Goal: Information Seeking & Learning: Check status

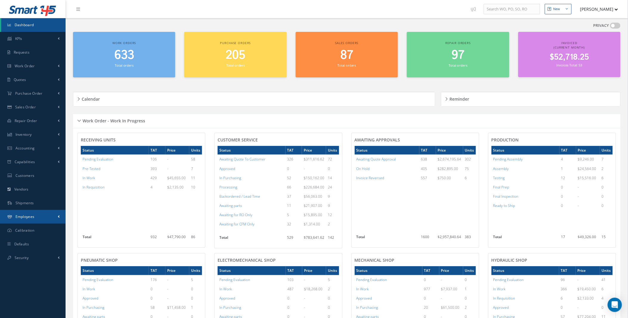
click at [32, 217] on span "Employees" at bounding box center [25, 216] width 19 height 5
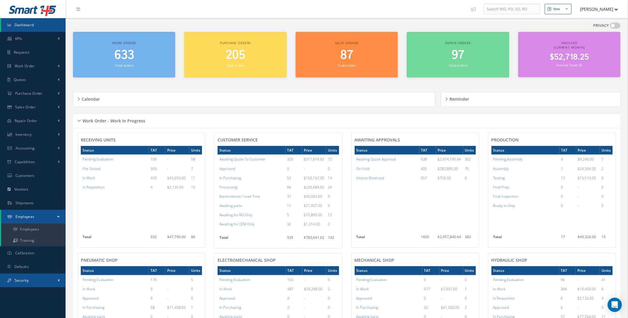
click at [43, 280] on link "Security" at bounding box center [33, 281] width 66 height 14
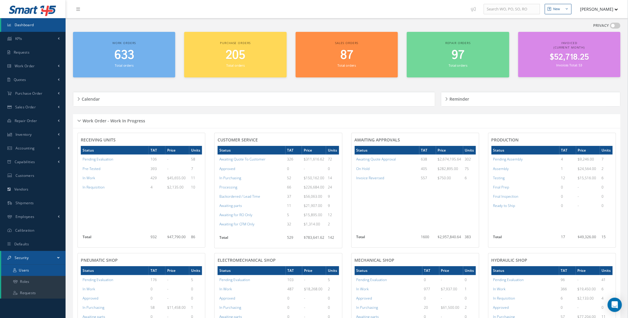
click at [25, 271] on link "Users" at bounding box center [33, 270] width 64 height 11
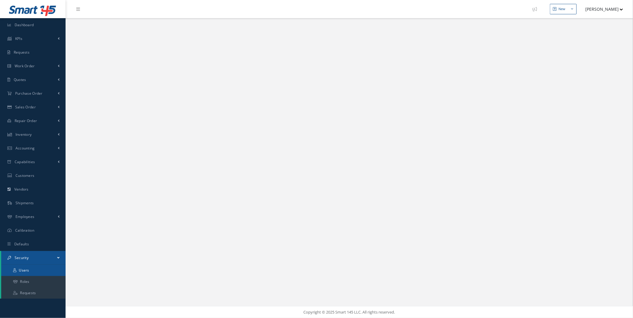
select select "25"
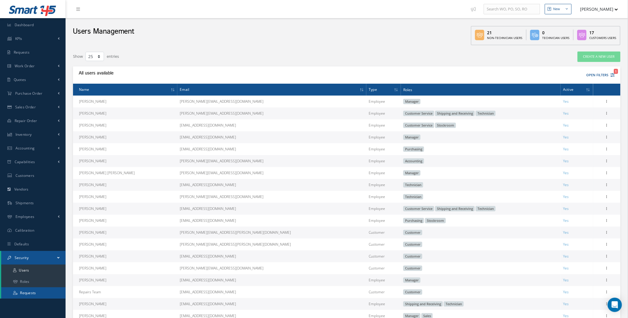
click at [35, 292] on link "Requests" at bounding box center [33, 293] width 64 height 11
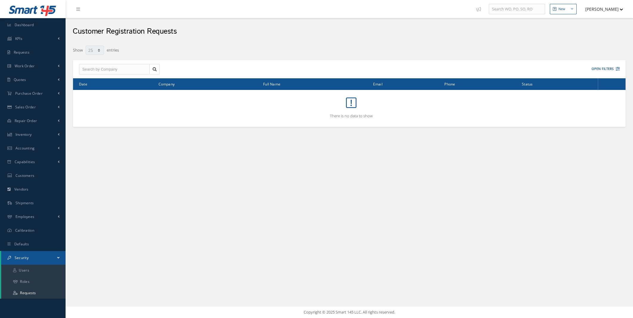
select select "25"
click at [617, 71] on button "Open Filters" at bounding box center [603, 69] width 34 height 10
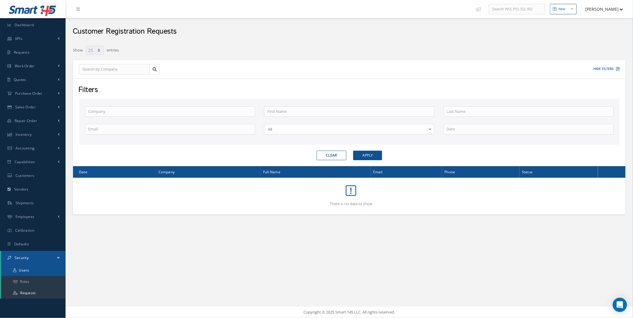
click at [35, 270] on link "Users" at bounding box center [33, 270] width 64 height 11
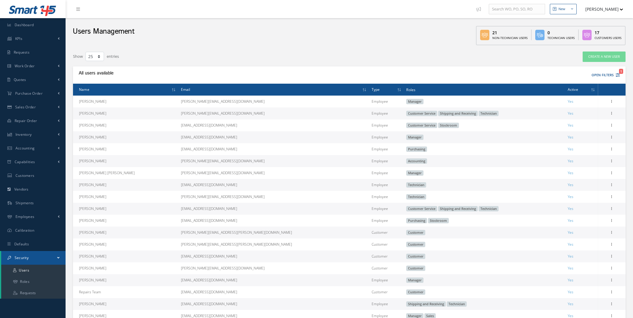
select select "25"
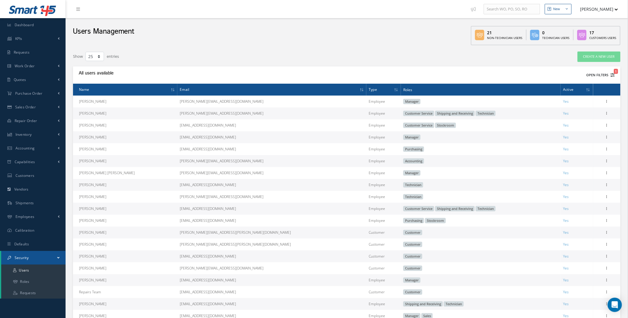
click at [612, 74] on icon "1" at bounding box center [613, 75] width 4 height 4
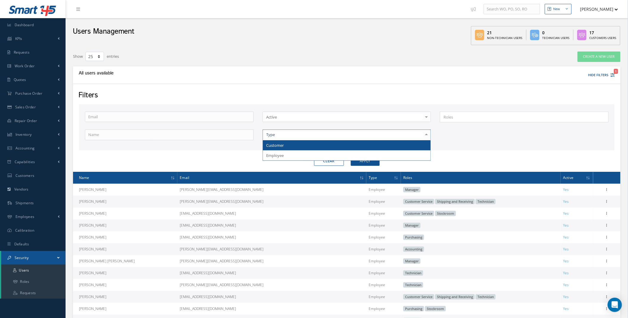
click at [406, 136] on div at bounding box center [347, 135] width 169 height 11
click at [295, 145] on span "Customer" at bounding box center [347, 145] width 168 height 10
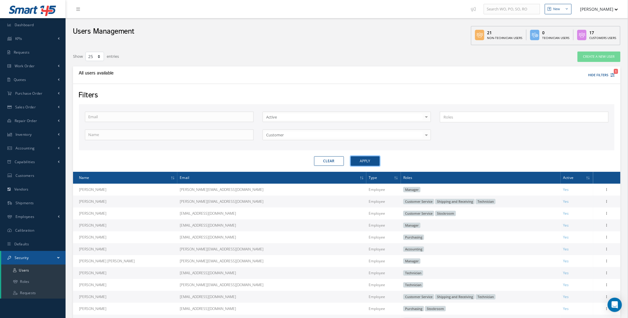
click at [367, 163] on button "Apply" at bounding box center [365, 161] width 29 height 10
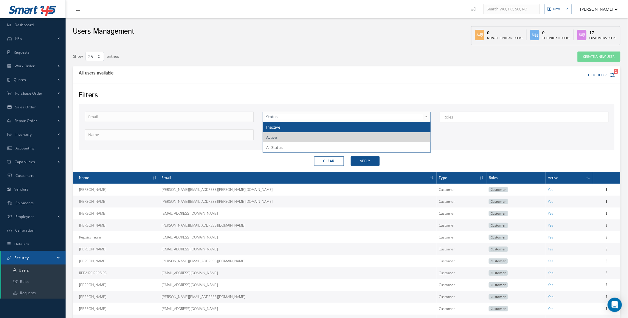
click at [393, 125] on span "Inactive" at bounding box center [347, 127] width 168 height 10
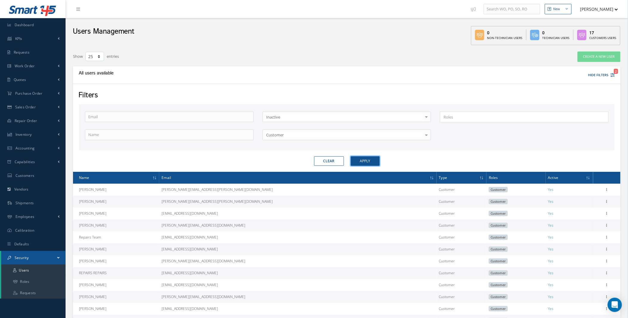
click at [368, 162] on button "Apply" at bounding box center [365, 161] width 29 height 10
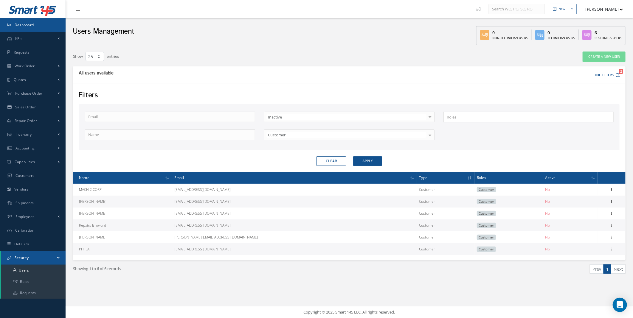
click at [28, 26] on span "Dashboard" at bounding box center [24, 24] width 19 height 5
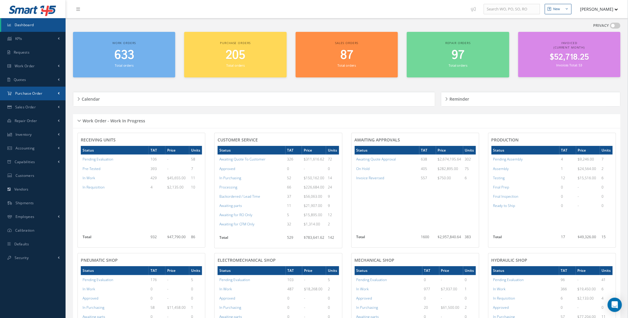
click at [55, 94] on link "Purchase Order" at bounding box center [33, 94] width 66 height 14
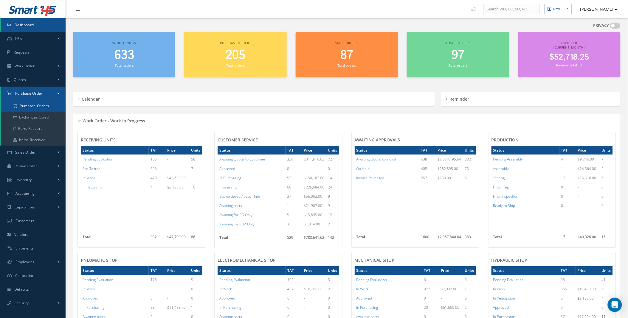
click at [41, 108] on a=1&status_id=2&status_id=3&status_id=5&collapsedFilters"] "Purchase Orders" at bounding box center [33, 105] width 64 height 11
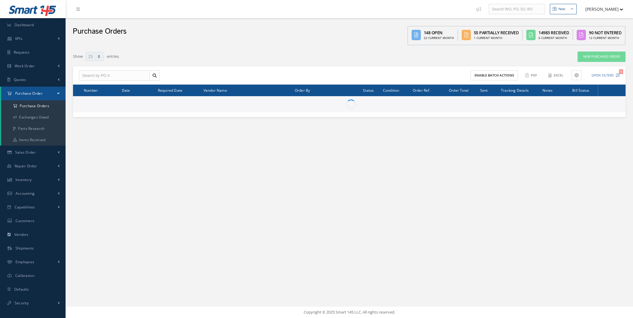
select select "25"
click at [109, 78] on input "text" at bounding box center [114, 75] width 71 height 11
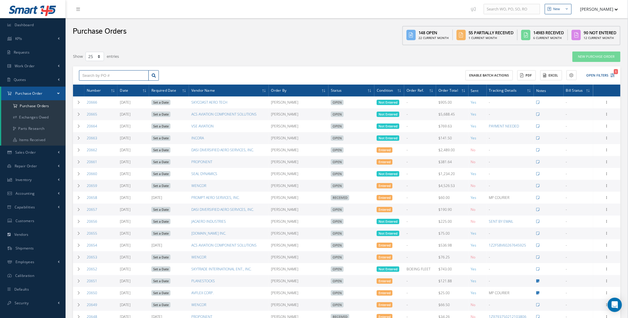
paste input "20655"
type input "20655"
click at [78, 114] on icon at bounding box center [79, 115] width 4 height 4
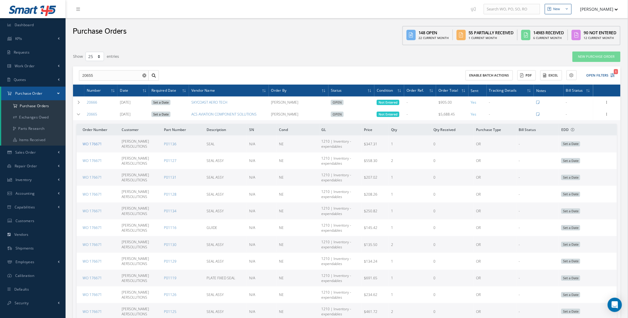
click at [94, 144] on link "WO 176671" at bounding box center [92, 144] width 19 height 5
click at [78, 115] on icon at bounding box center [79, 115] width 4 height 4
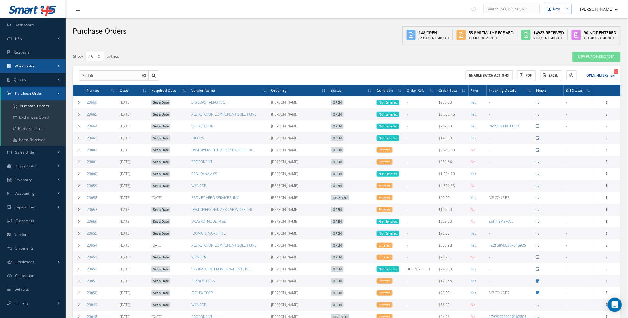
click at [48, 66] on link "Work Order" at bounding box center [33, 66] width 66 height 14
click at [38, 90] on link "Work Order" at bounding box center [33, 89] width 64 height 11
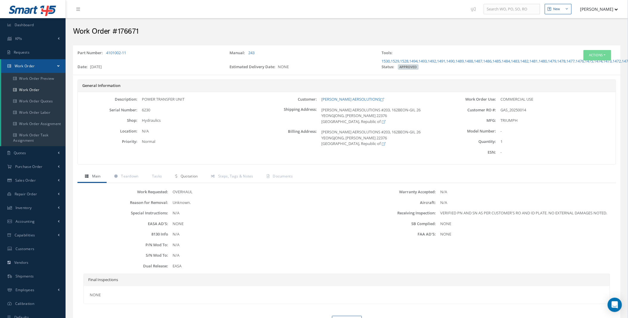
click at [181, 179] on span "Quotation" at bounding box center [189, 176] width 17 height 5
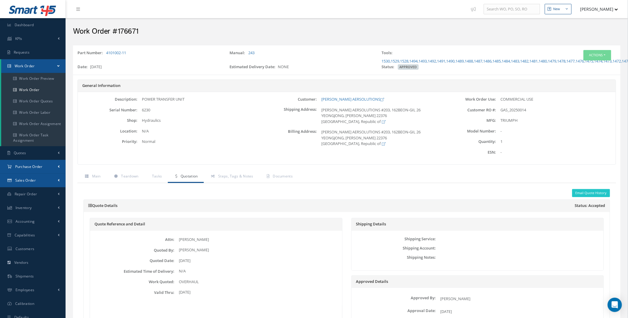
click at [54, 167] on link "Purchase Order" at bounding box center [33, 167] width 66 height 14
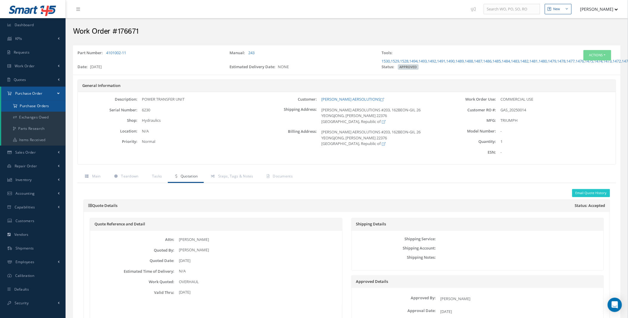
click at [34, 105] on a=1&status_id=2&status_id=3&status_id=5&collapsedFilters"] "Purchase Orders" at bounding box center [33, 105] width 64 height 11
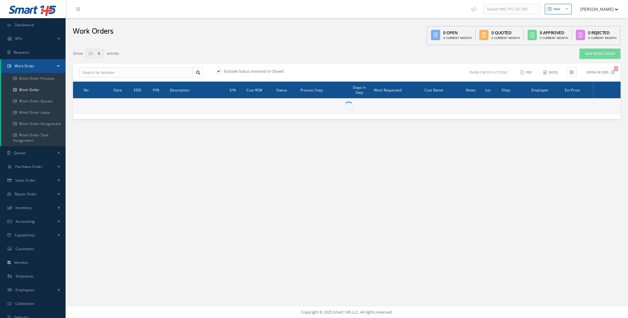
select select "25"
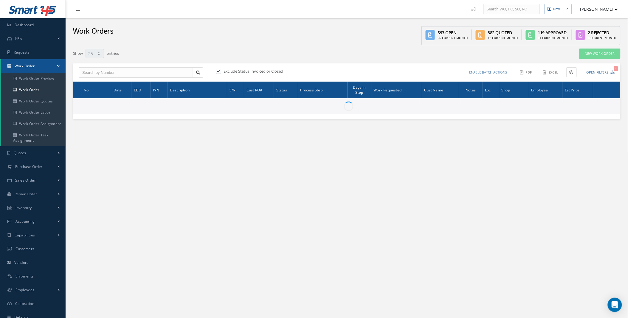
type input "All Work Request"
type input "All Work Performed"
type input "All Status"
type input "WO Part Status"
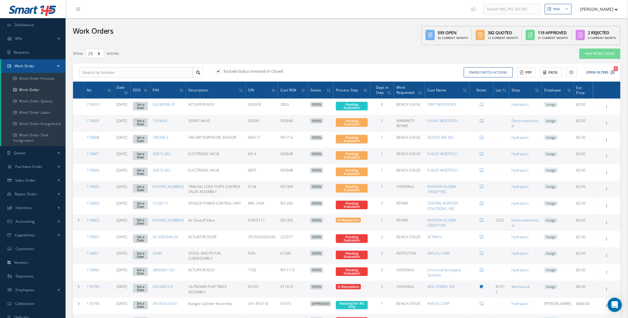
click at [615, 73] on div "Enable batch actions Update Work Orders Close Work Orders ACTIONS Receive Payme…" at bounding box center [482, 72] width 270 height 10
click at [611, 72] on icon "1" at bounding box center [613, 72] width 4 height 4
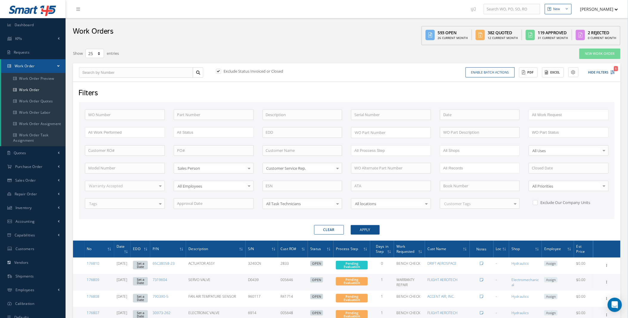
click at [214, 120] on div "WO Number Part Number Description Serial Number ANODIZE BALANCE BENCH CHECK BER…" at bounding box center [346, 163] width 533 height 107
click at [216, 114] on input "text" at bounding box center [214, 115] width 80 height 11
click at [196, 147] on div "3282948-6" at bounding box center [213, 147] width 73 height 6
type input "3282948-6"
click at [370, 226] on button "Apply" at bounding box center [365, 230] width 29 height 10
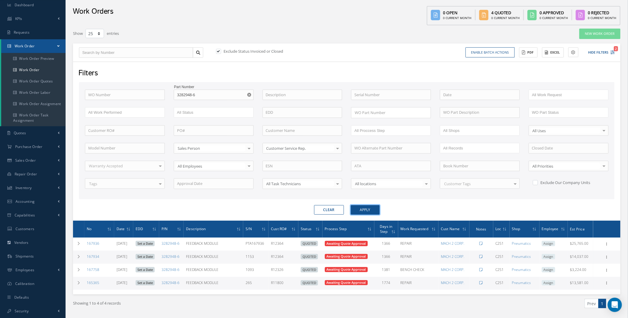
scroll to position [37, 0]
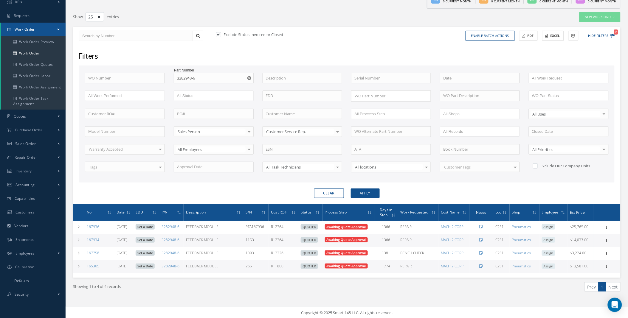
click at [594, 196] on div "Clear Apply" at bounding box center [347, 194] width 545 height 10
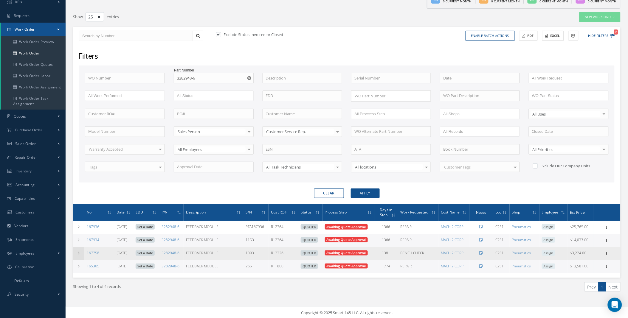
click at [77, 252] on icon at bounding box center [79, 254] width 4 height 4
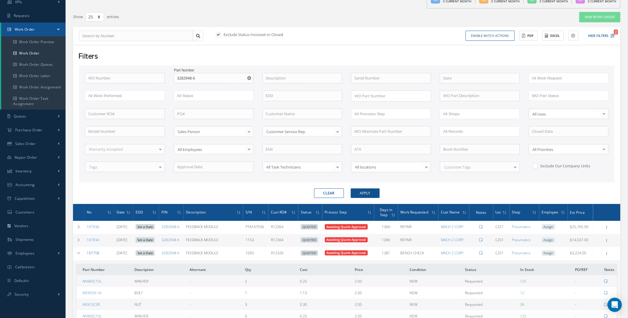
scroll to position [189, 0]
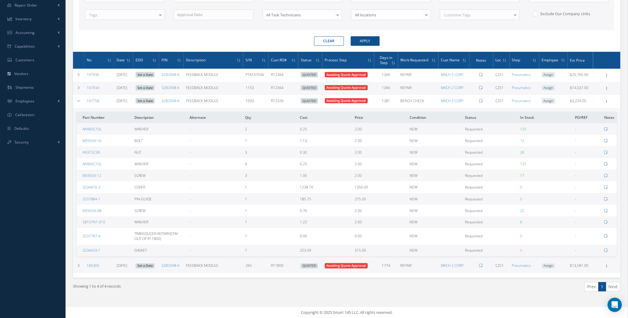
click at [133, 297] on div "Showing 1 to 4 of 4 records Prev 1 Next" at bounding box center [347, 292] width 557 height 29
click at [80, 101] on icon at bounding box center [79, 101] width 4 height 4
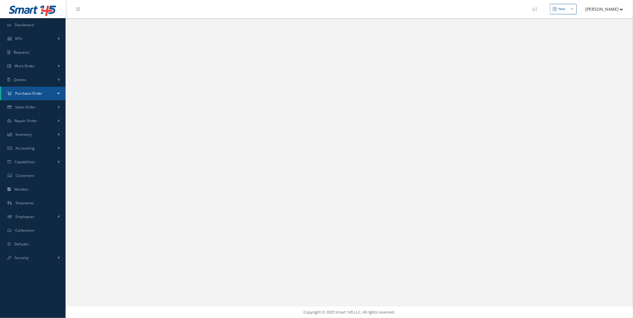
select select "25"
